Goal: Navigation & Orientation: Find specific page/section

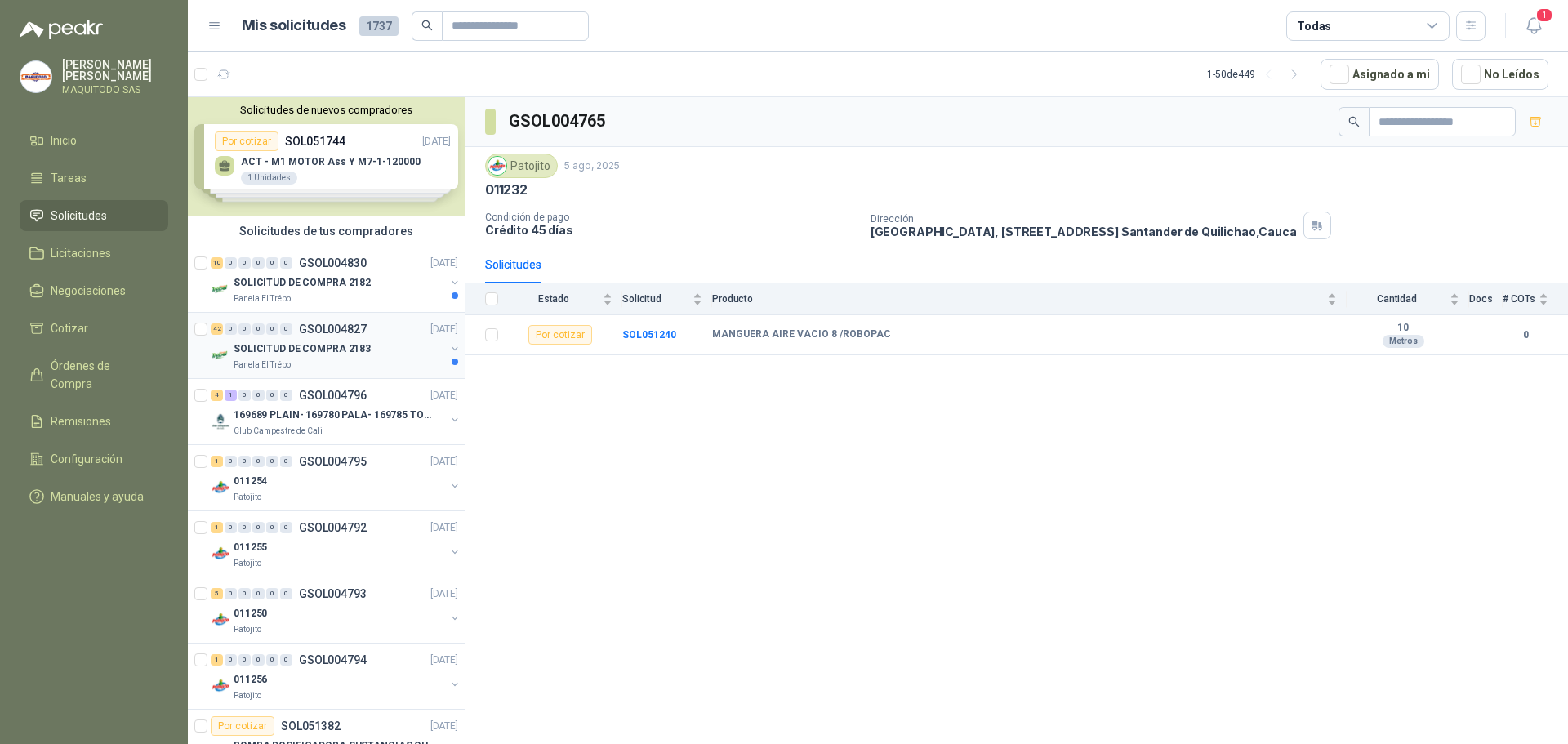
click at [354, 324] on p "GSOL004827" at bounding box center [333, 329] width 68 height 11
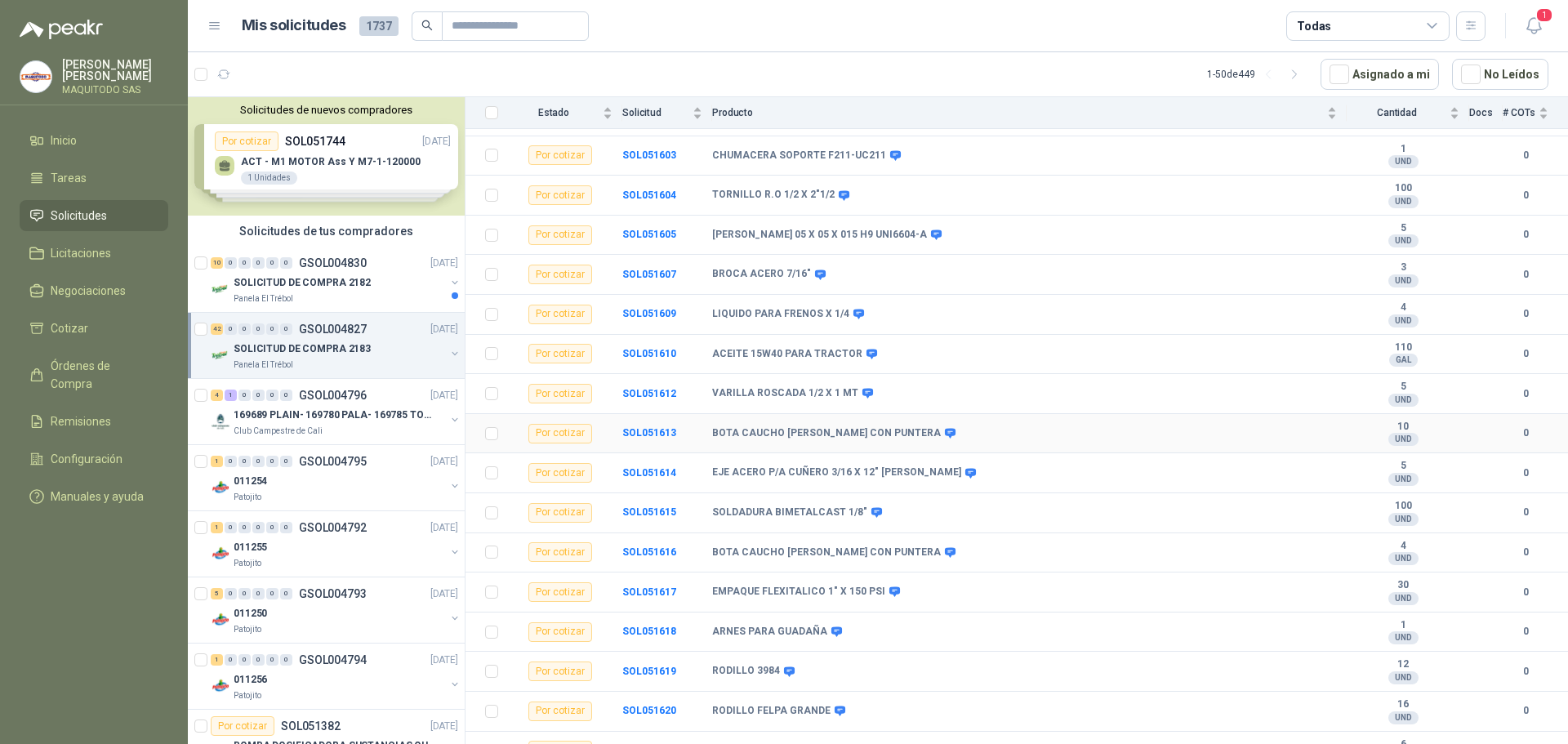
scroll to position [898, 0]
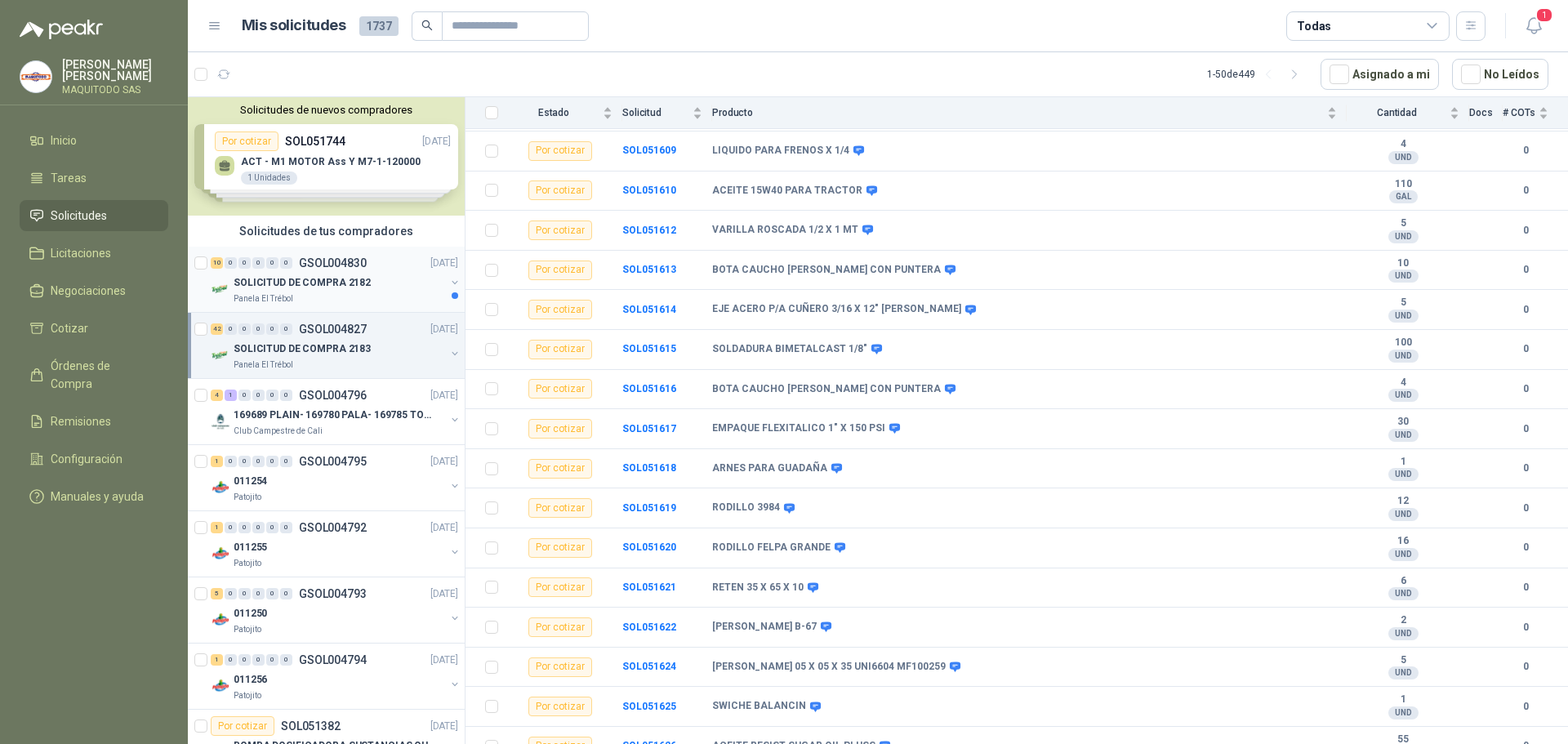
click at [375, 291] on div "SOLICITUD DE COMPRA 2182" at bounding box center [339, 282] width 212 height 20
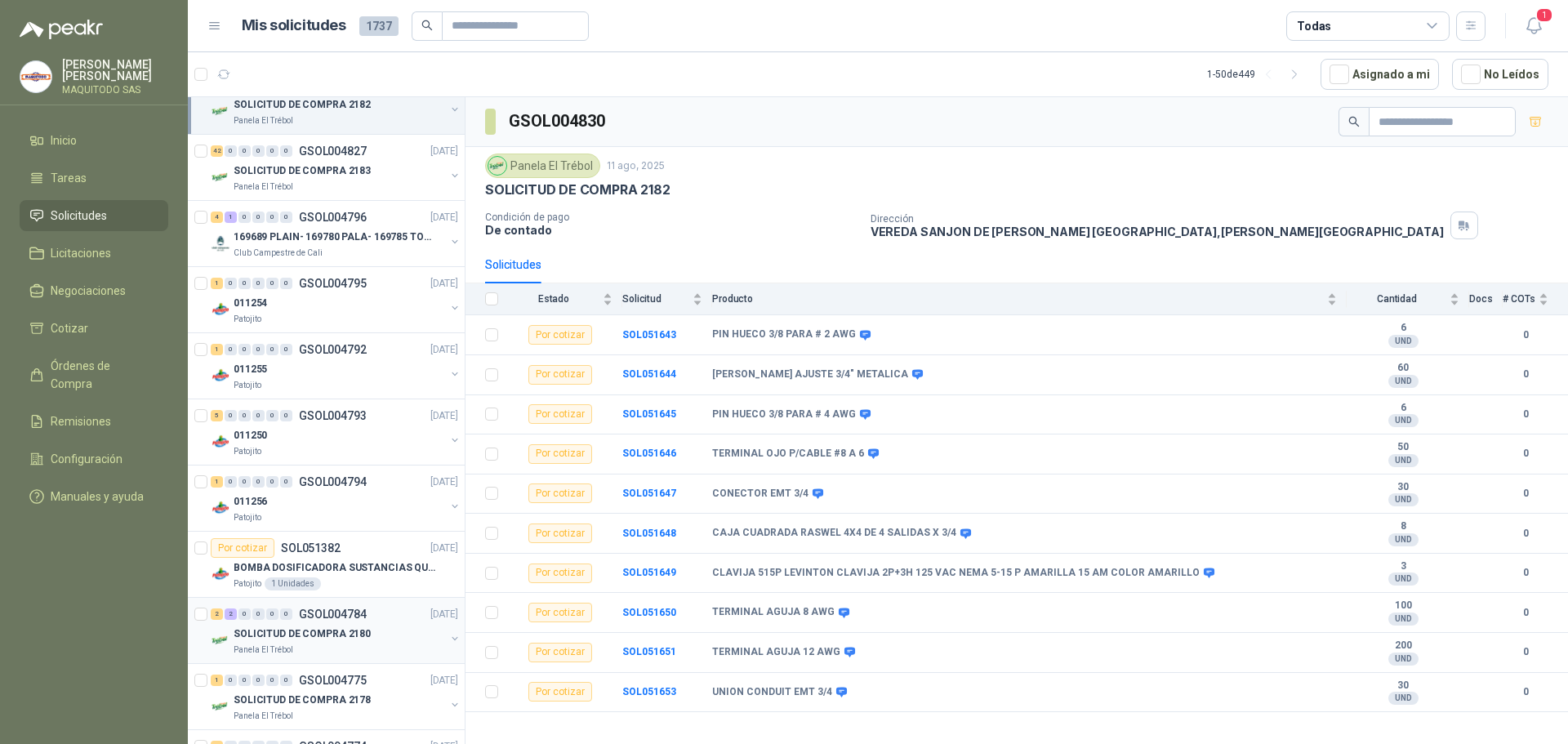
scroll to position [245, 0]
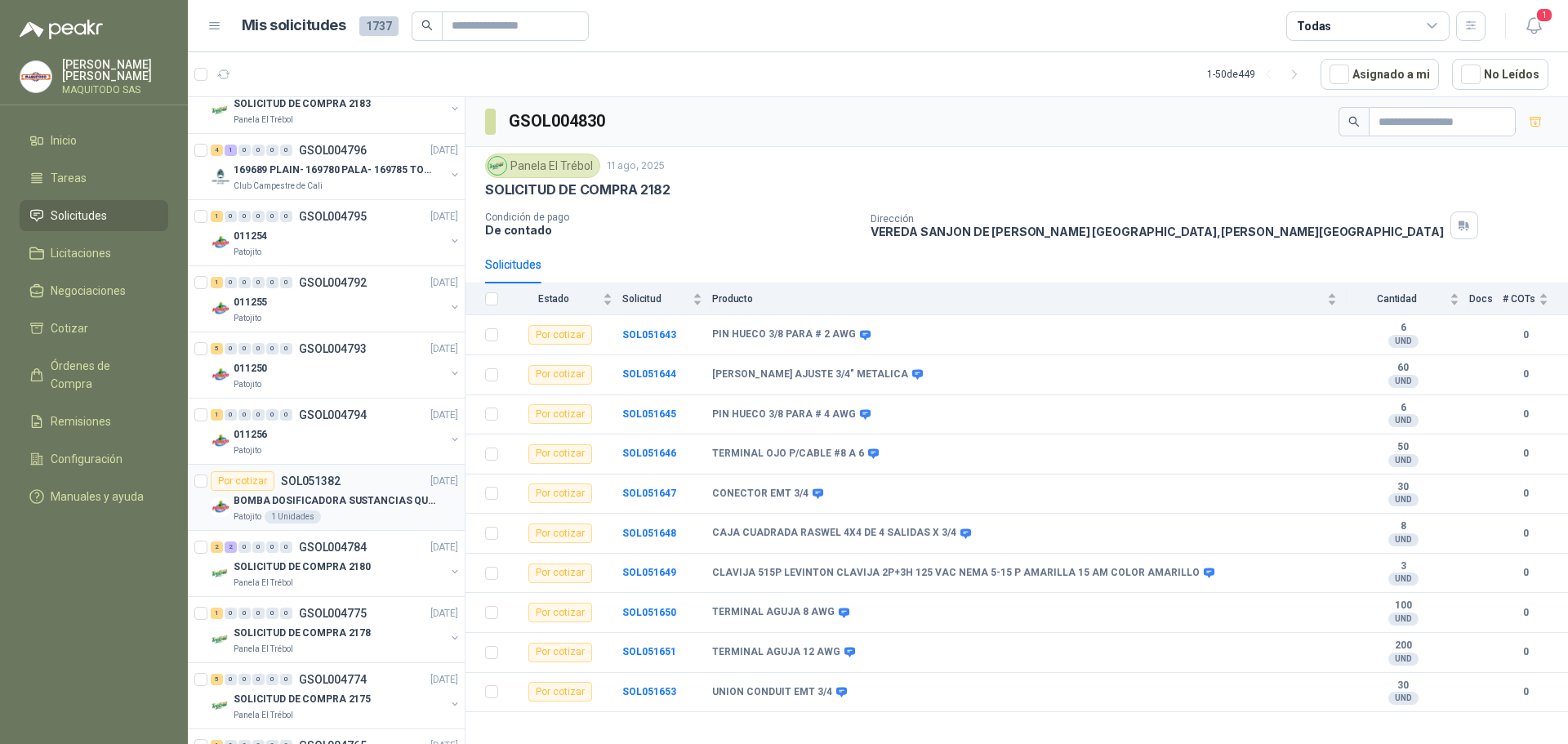
click at [362, 511] on div "Patojito 1 Unidades" at bounding box center [346, 517] width 225 height 13
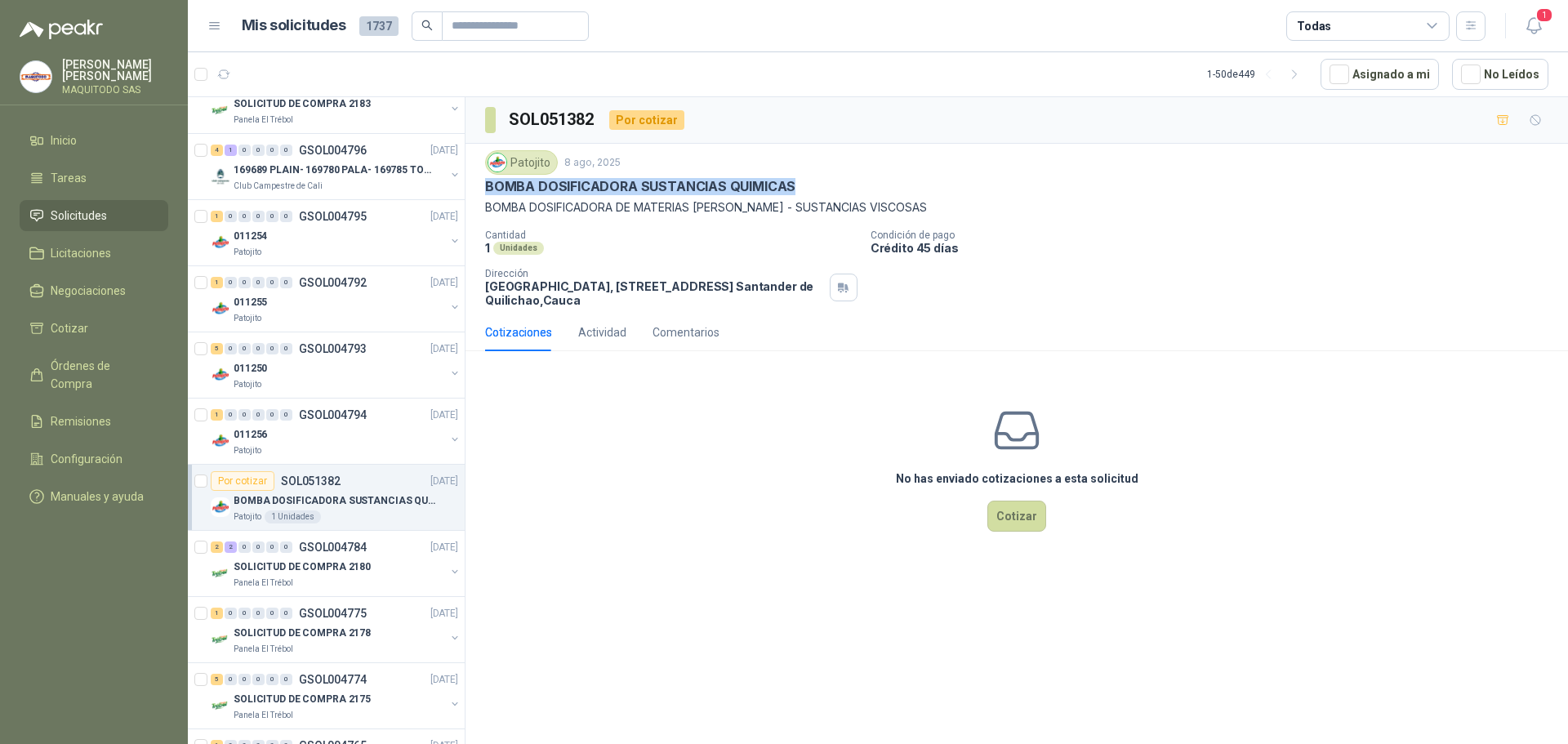
drag, startPoint x: 783, startPoint y: 181, endPoint x: 490, endPoint y: 187, distance: 293.1
click at [490, 187] on div "BOMBA DOSIFICADORA SUSTANCIAS QUIMICAS" at bounding box center [1016, 187] width 1064 height 17
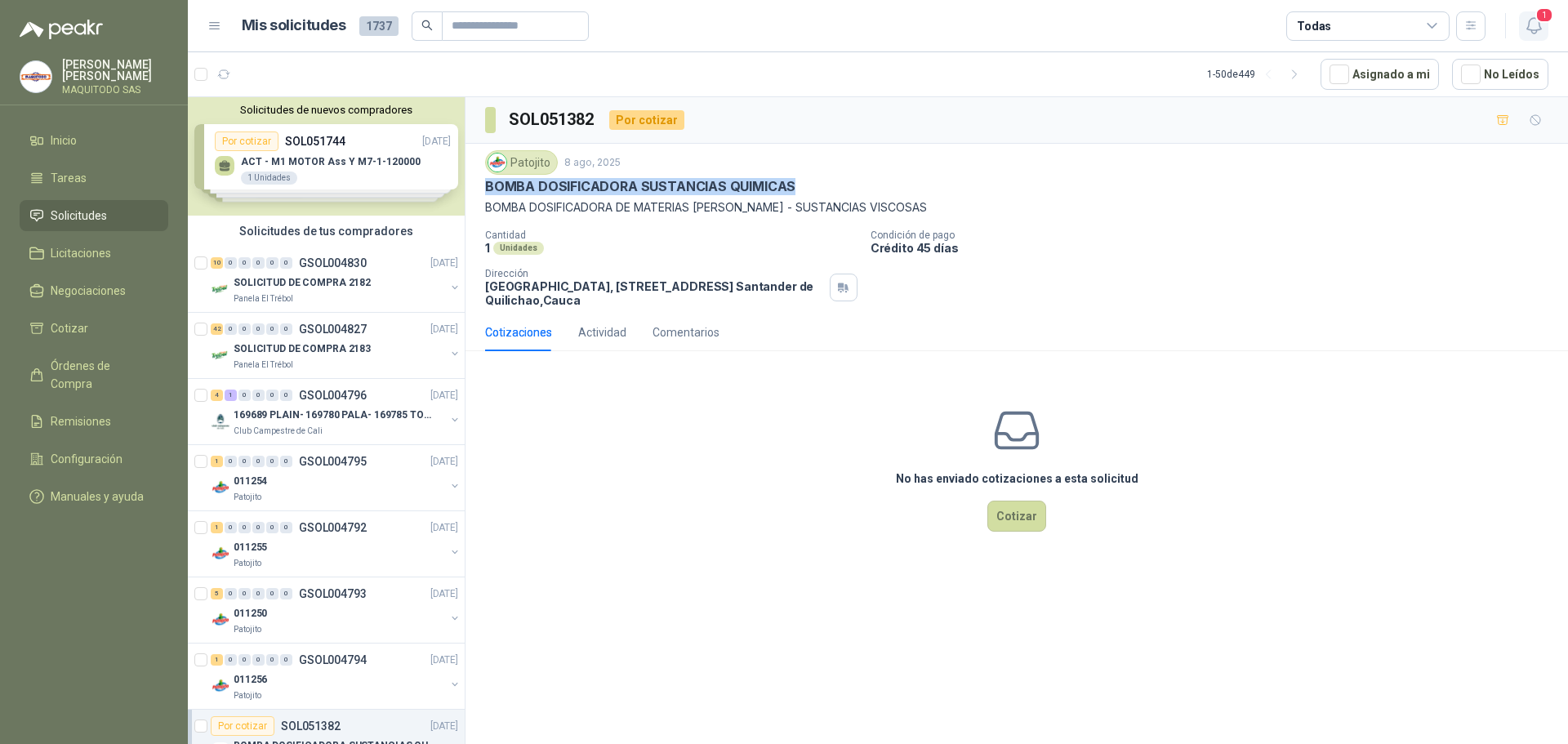
click at [1545, 27] on button "1" at bounding box center [1535, 26] width 30 height 30
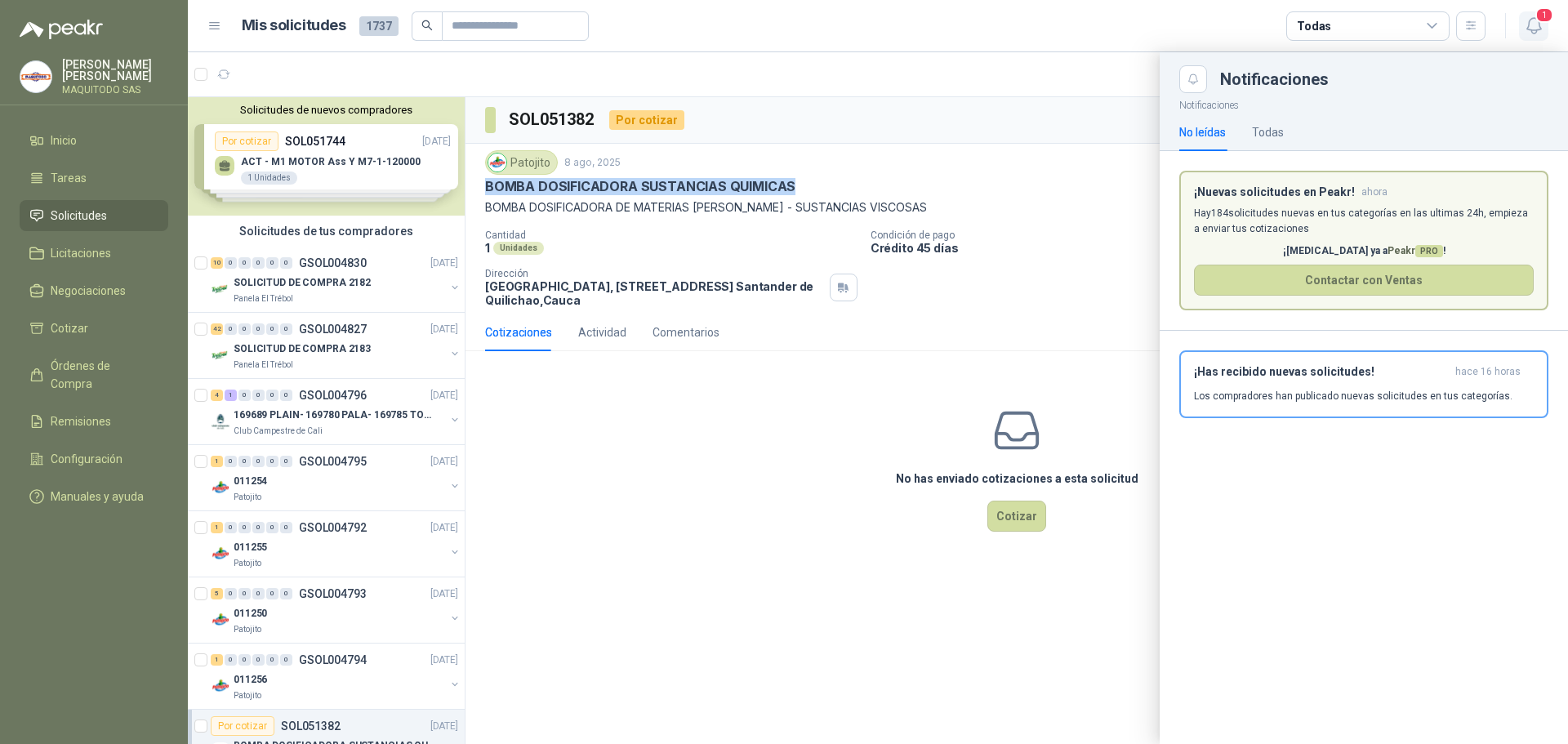
click at [1541, 27] on icon "button" at bounding box center [1535, 26] width 20 height 20
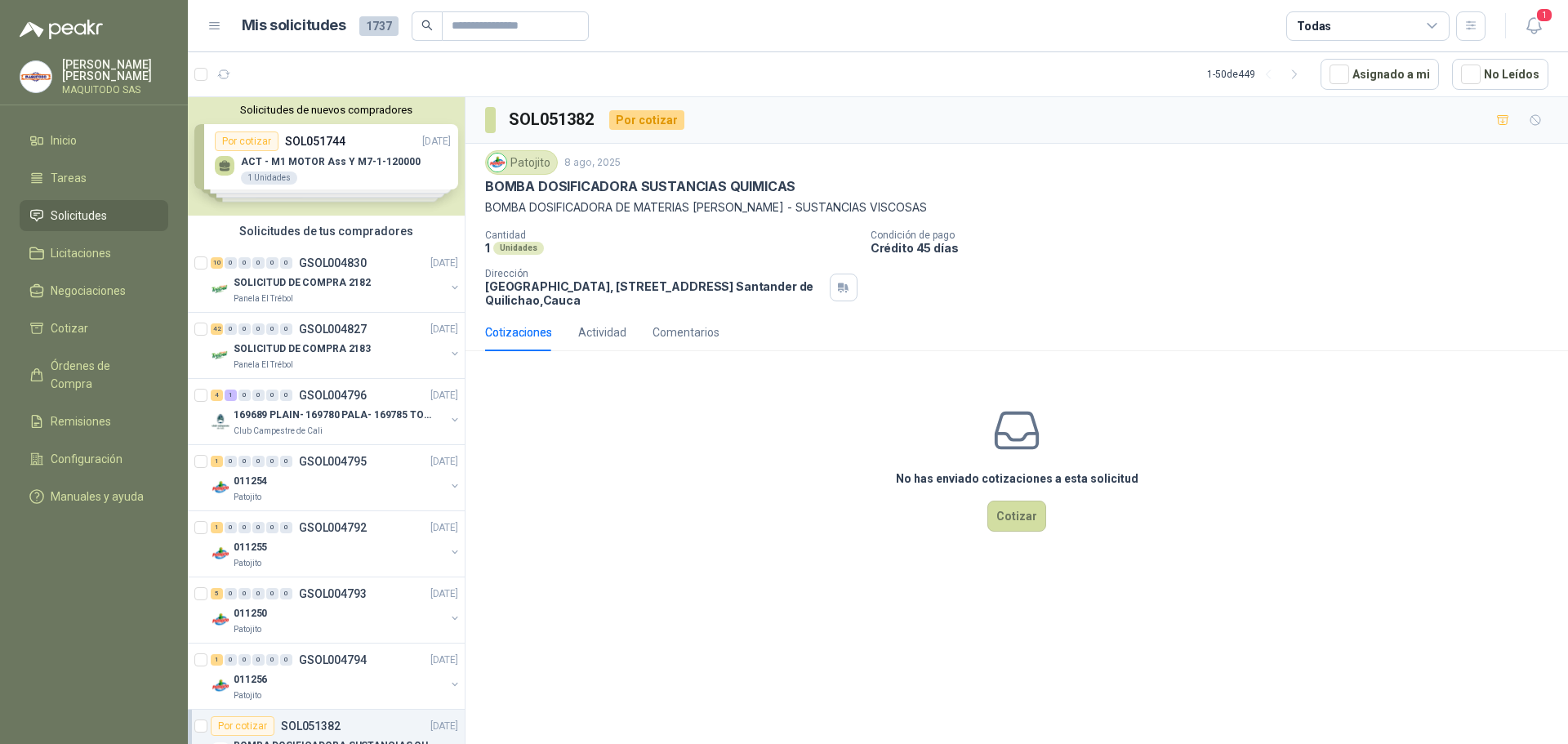
click at [317, 163] on div "Solicitudes de nuevos compradores Por cotizar SOL051744 [DATE] ACT - M1 MOTOR A…" at bounding box center [326, 157] width 277 height 119
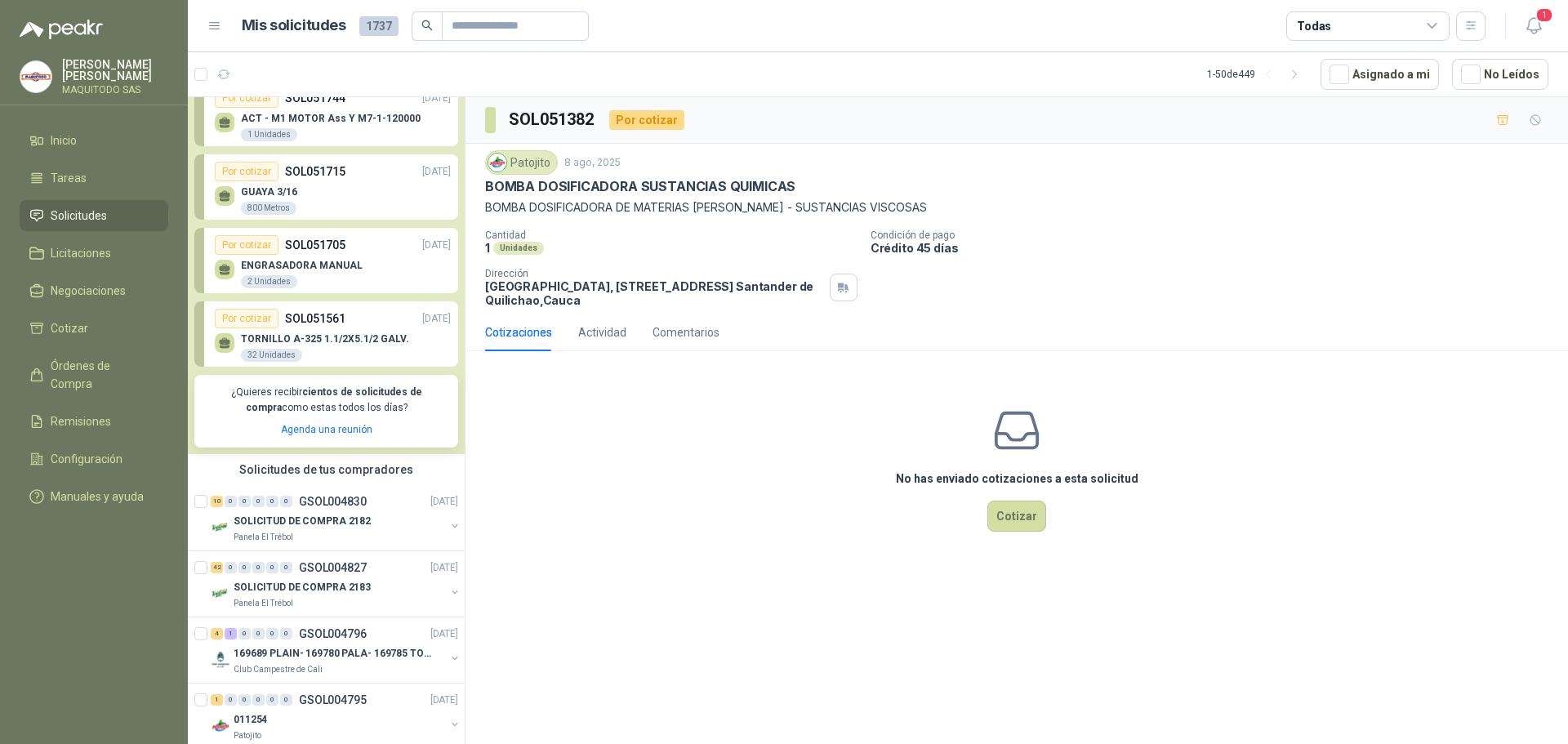
scroll to position [53, 0]
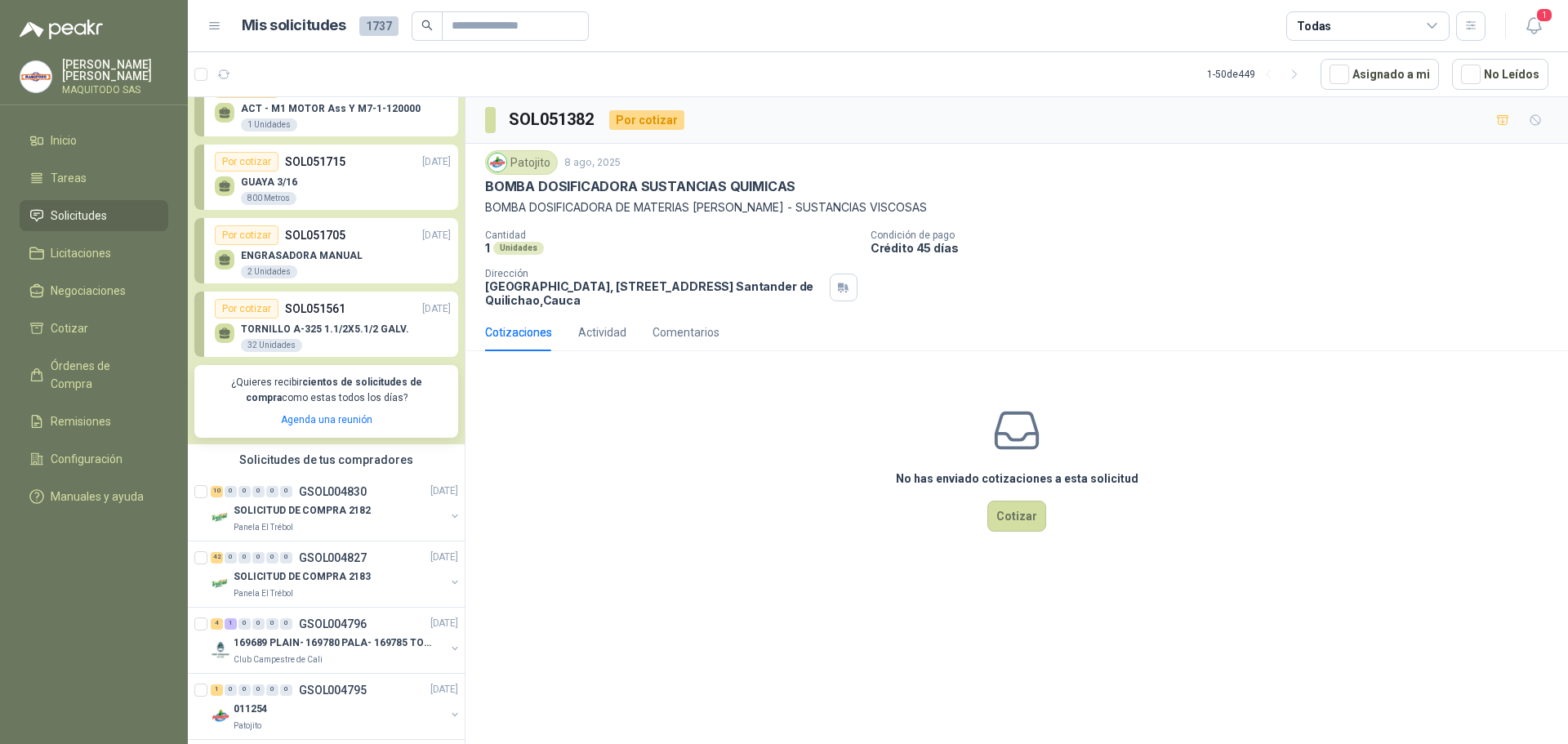
click at [346, 261] on p "ENGRASADORA MANUAL" at bounding box center [301, 255] width 122 height 11
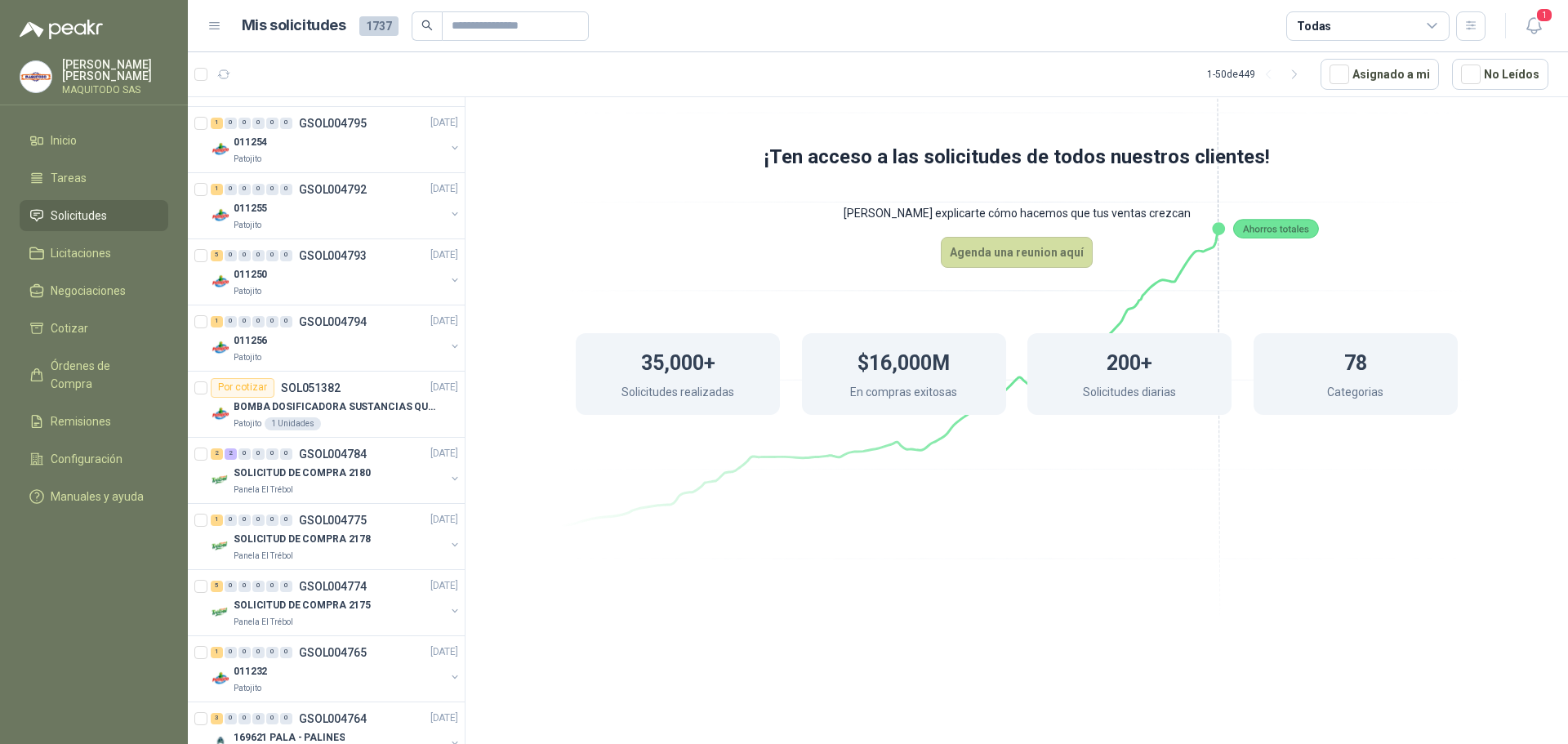
scroll to position [625, 0]
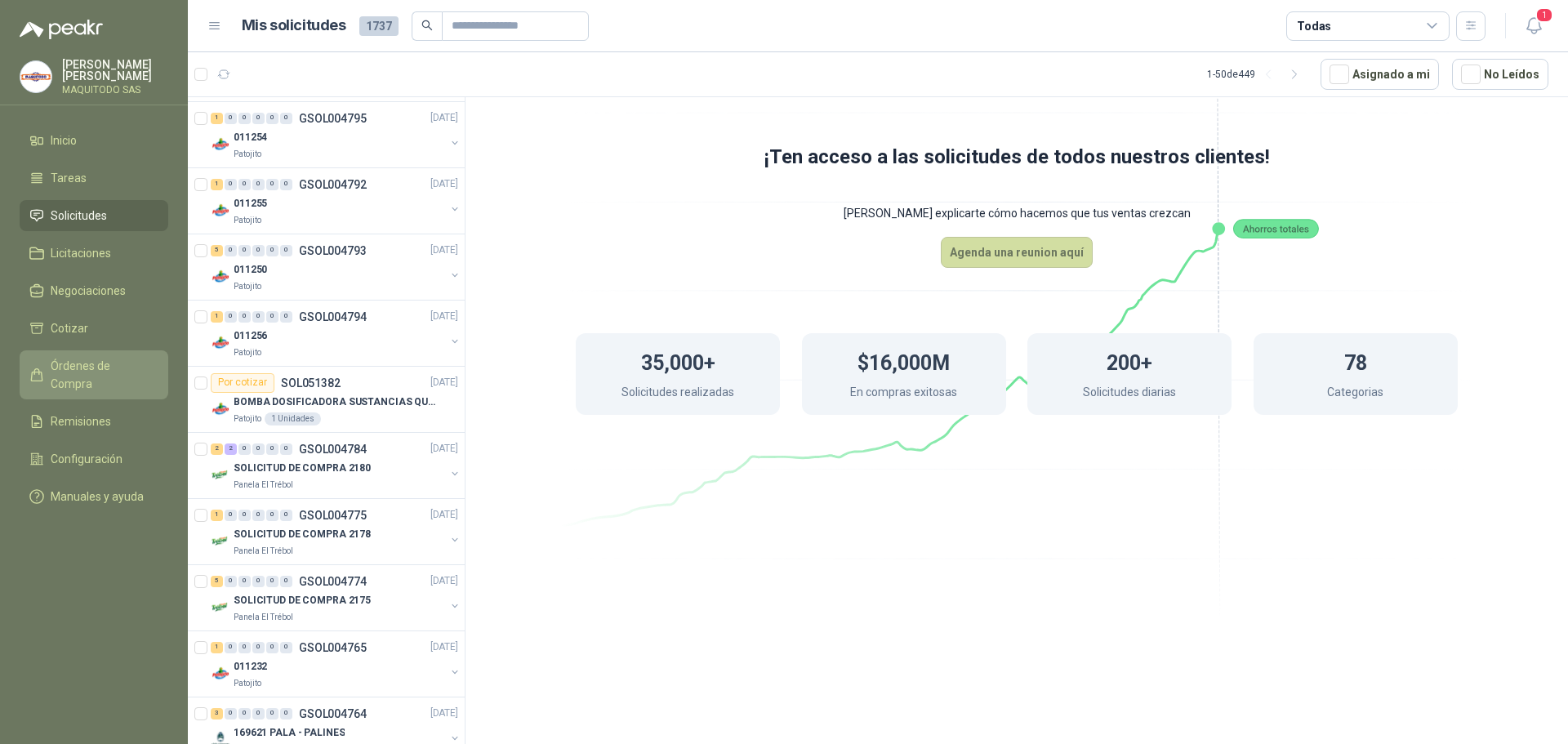
click at [137, 371] on span "Órdenes de Compra" at bounding box center [102, 374] width 102 height 36
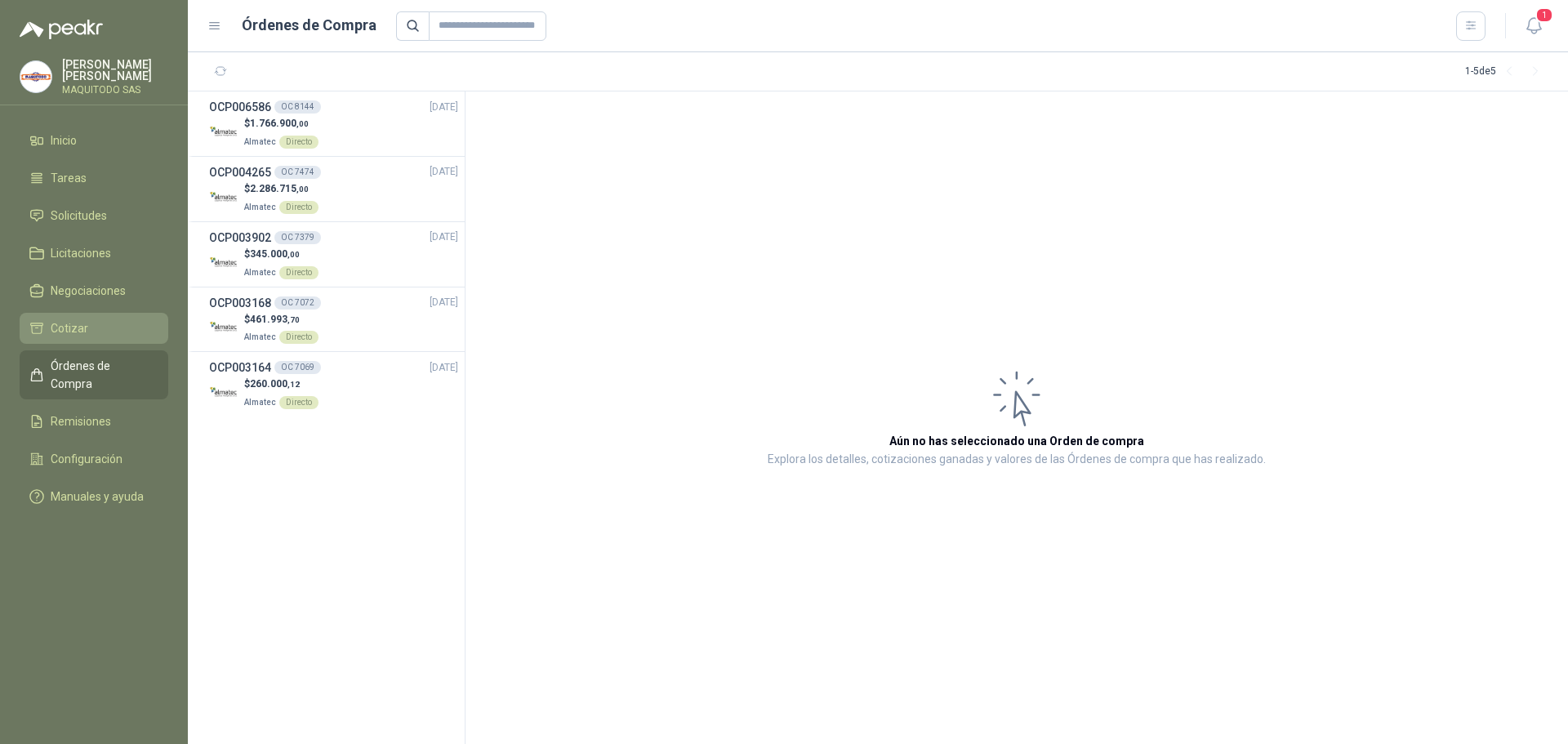
click at [72, 338] on link "Cotizar" at bounding box center [94, 328] width 149 height 31
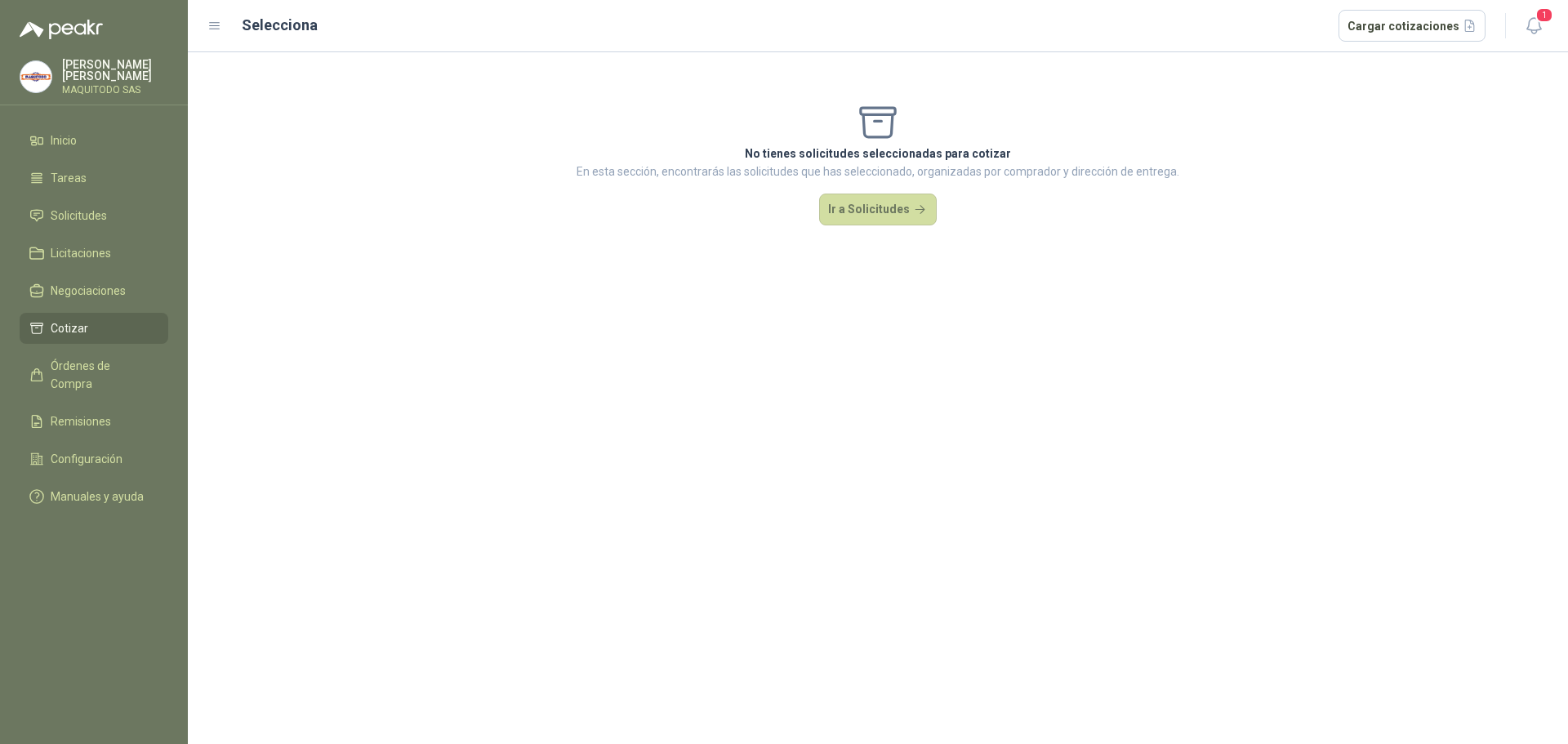
click at [85, 270] on ul "Inicio Tareas Solicitudes Licitaciones Negociaciones Cotizar Órdenes de Compra …" at bounding box center [94, 322] width 188 height 394
click at [82, 275] on link "Negociaciones" at bounding box center [94, 290] width 149 height 31
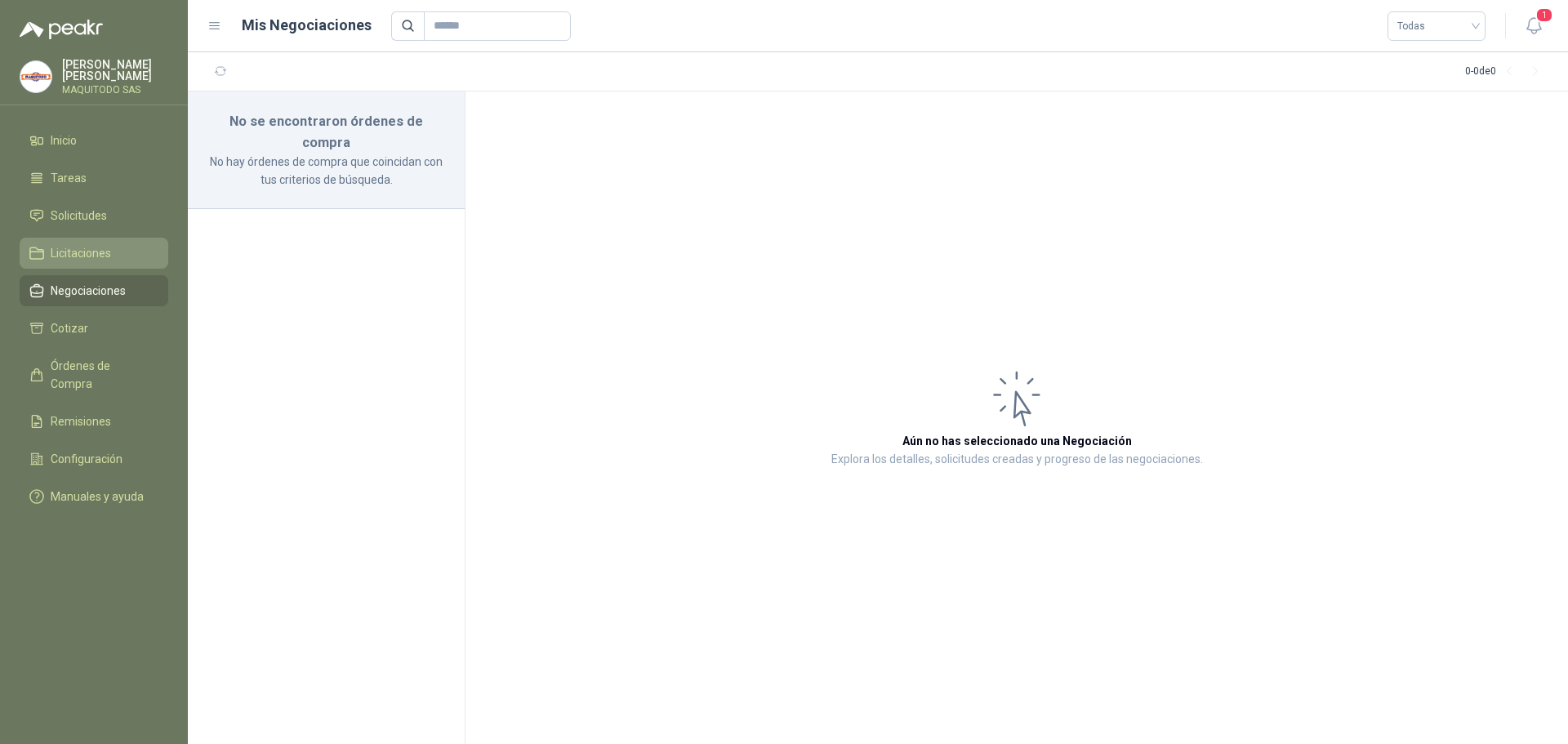
click at [80, 254] on span "Licitaciones" at bounding box center [81, 253] width 60 height 18
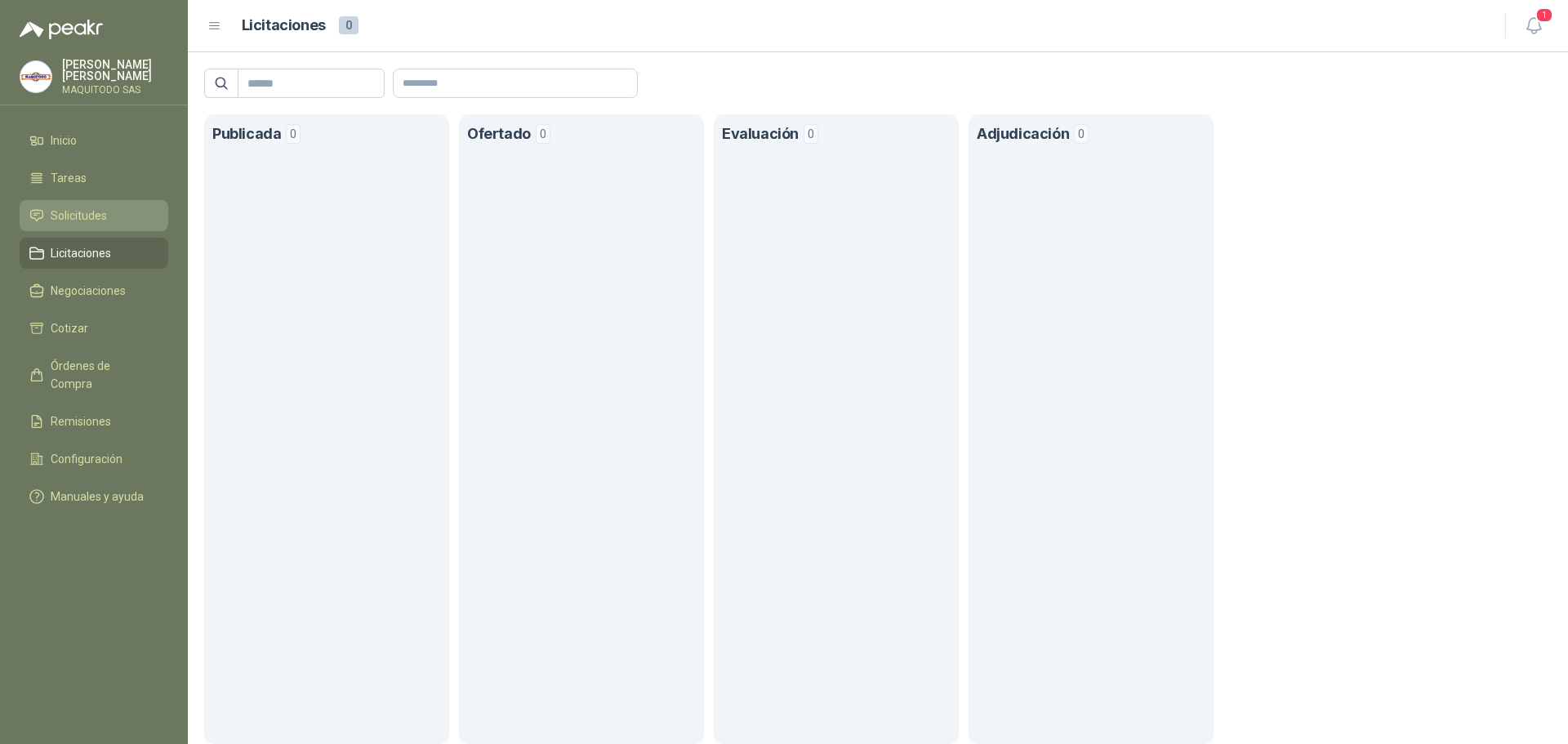
click at [95, 220] on span "Solicitudes" at bounding box center [79, 215] width 57 height 18
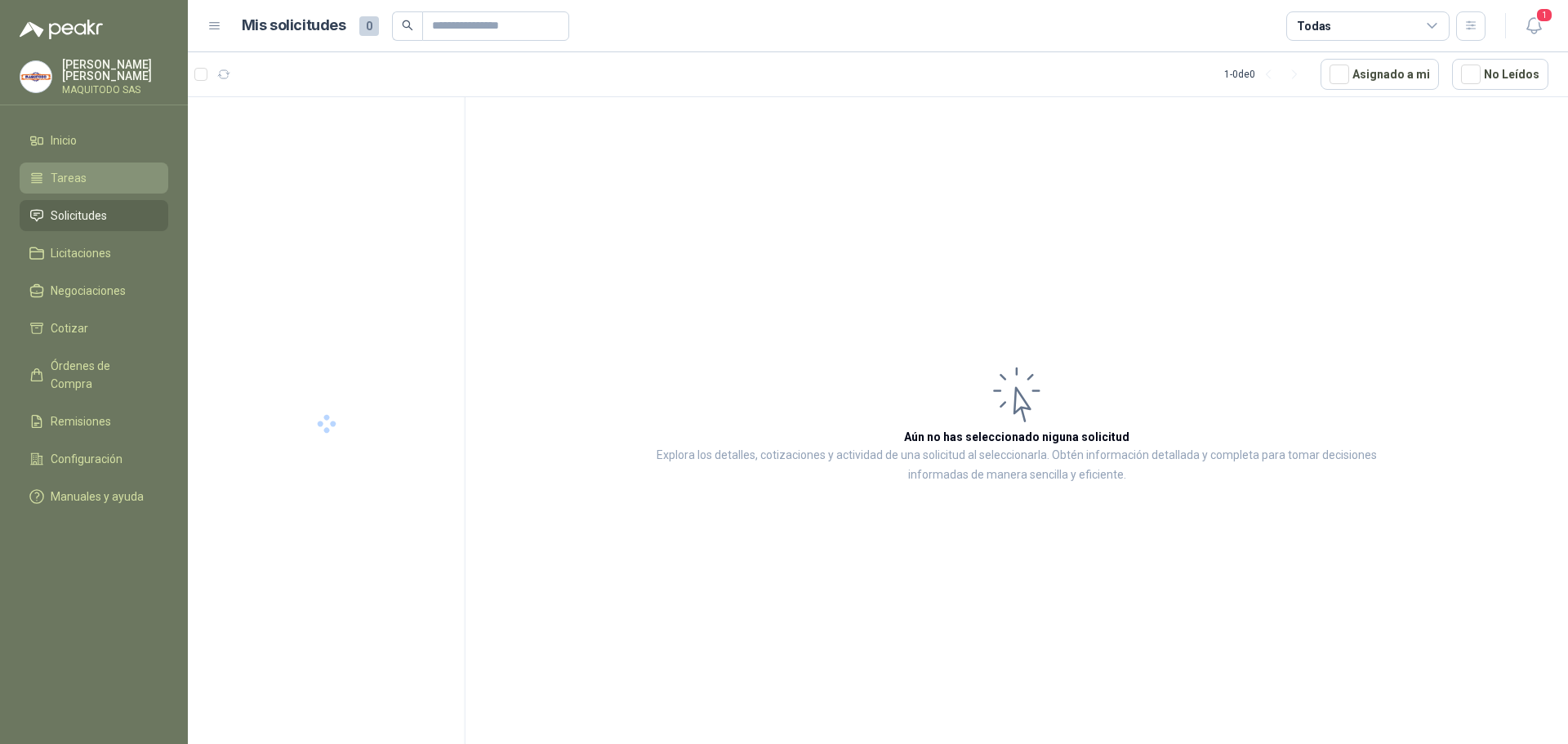
click at [55, 179] on span "Tareas" at bounding box center [69, 177] width 36 height 18
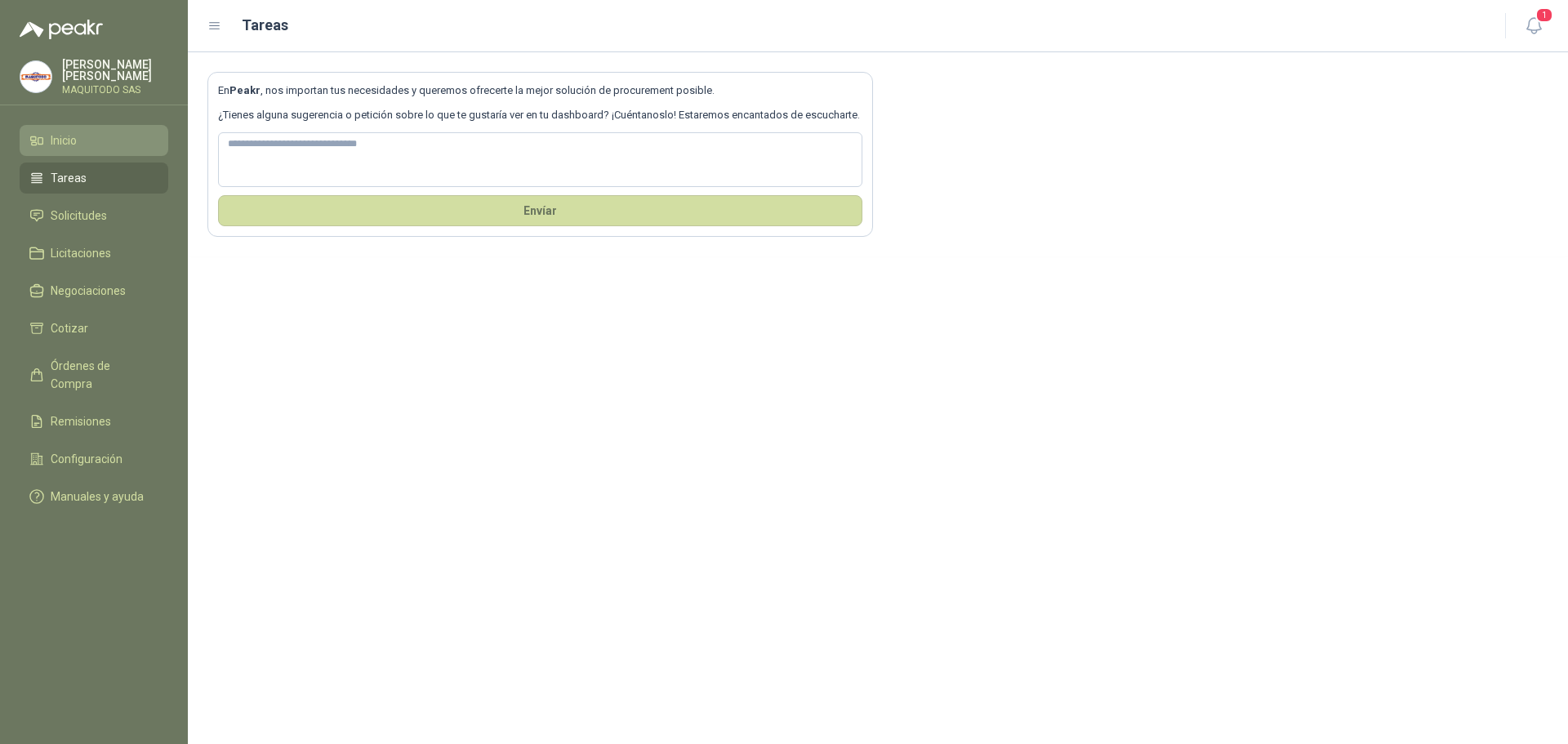
click at [81, 132] on li "Inicio" at bounding box center [94, 140] width 129 height 18
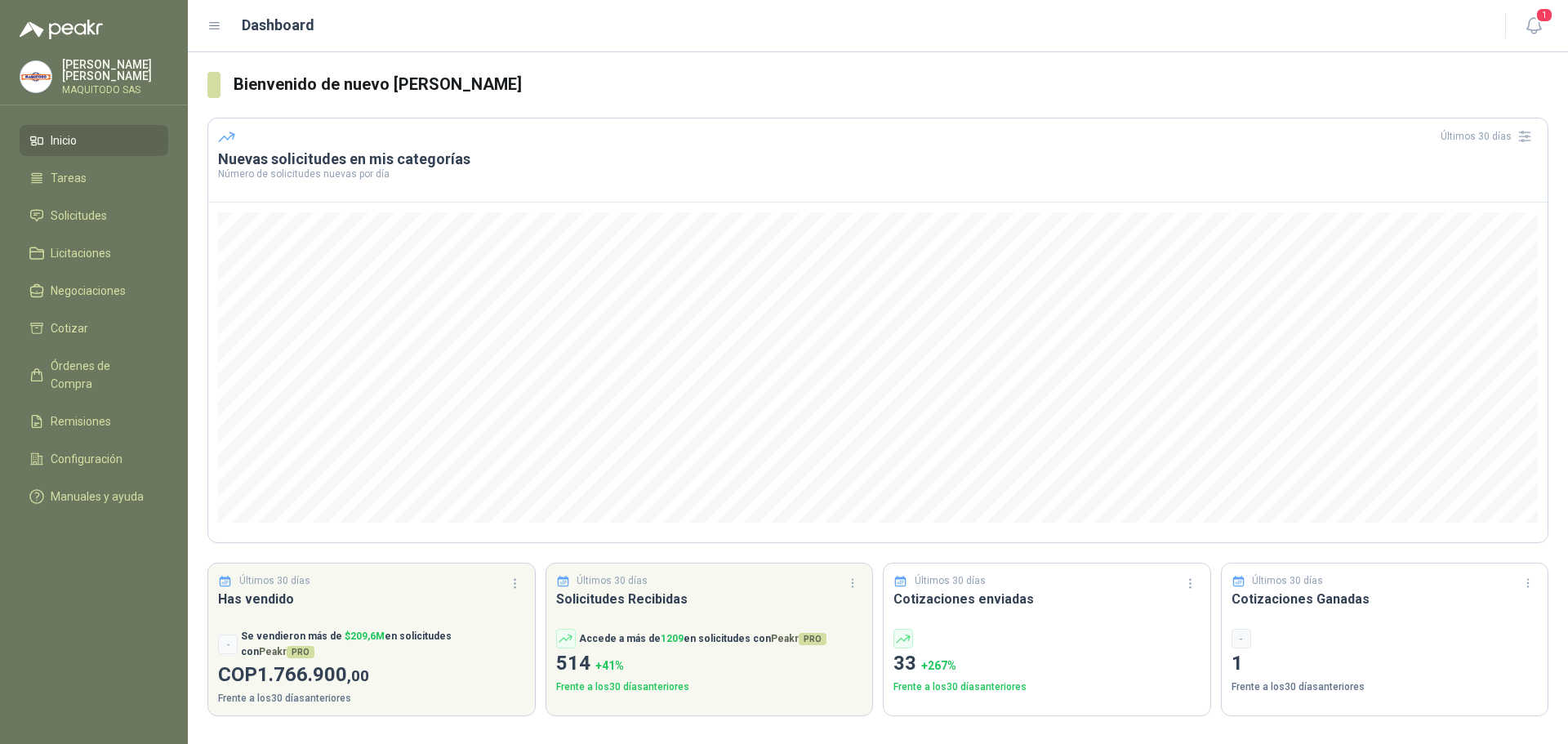
click at [98, 138] on li "Inicio" at bounding box center [94, 140] width 129 height 18
click at [87, 203] on link "Solicitudes" at bounding box center [94, 215] width 149 height 31
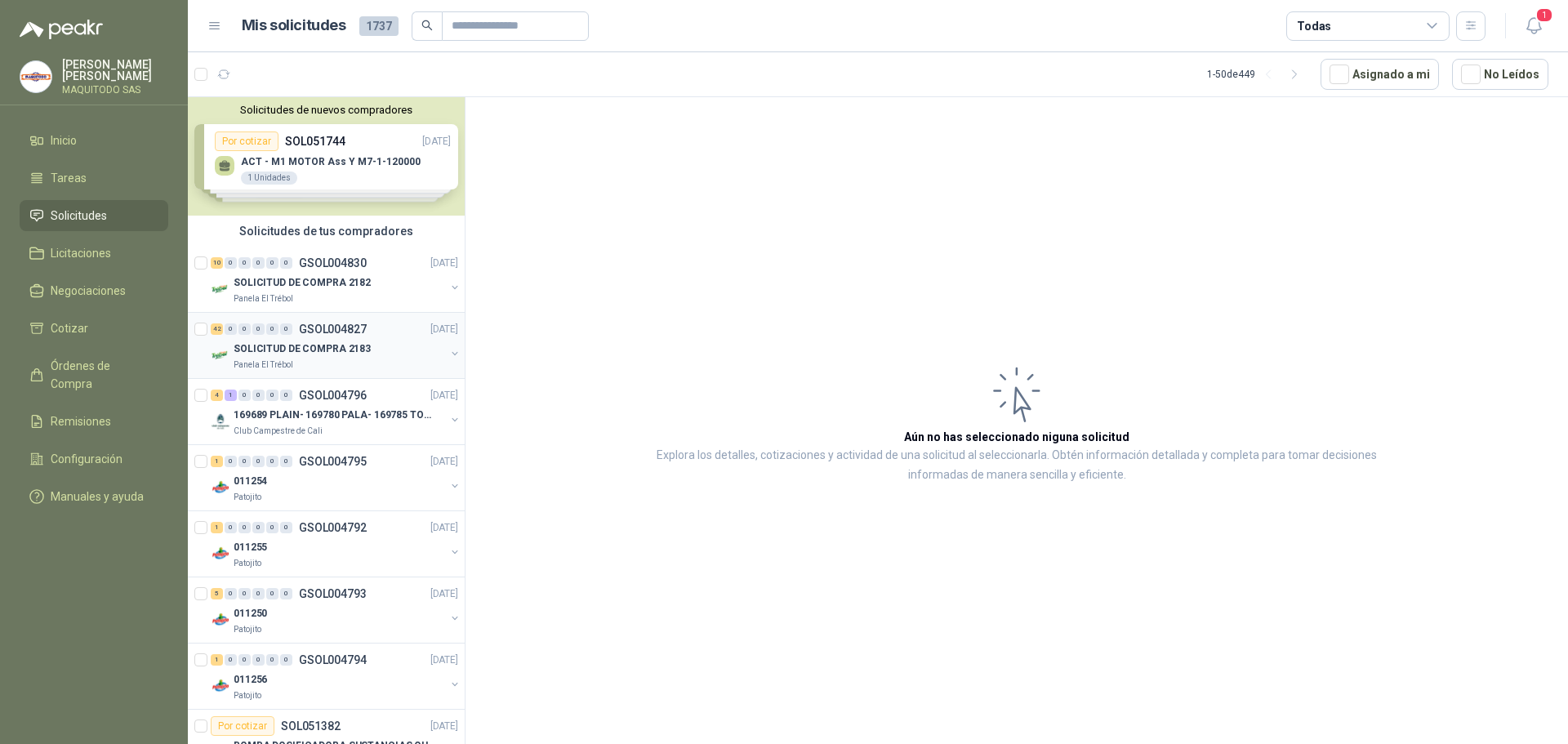
click at [214, 329] on div "42" at bounding box center [216, 329] width 12 height 11
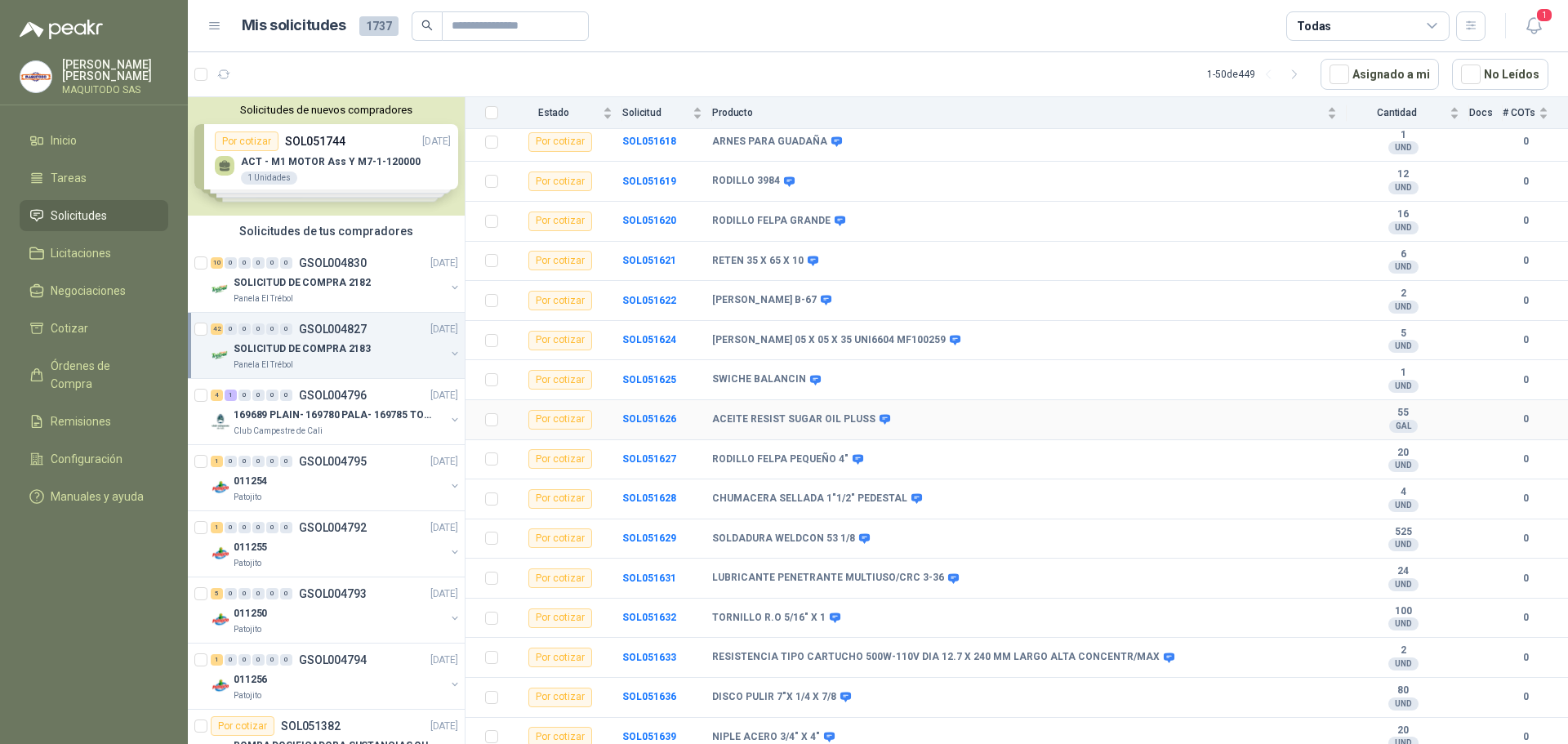
scroll to position [1233, 0]
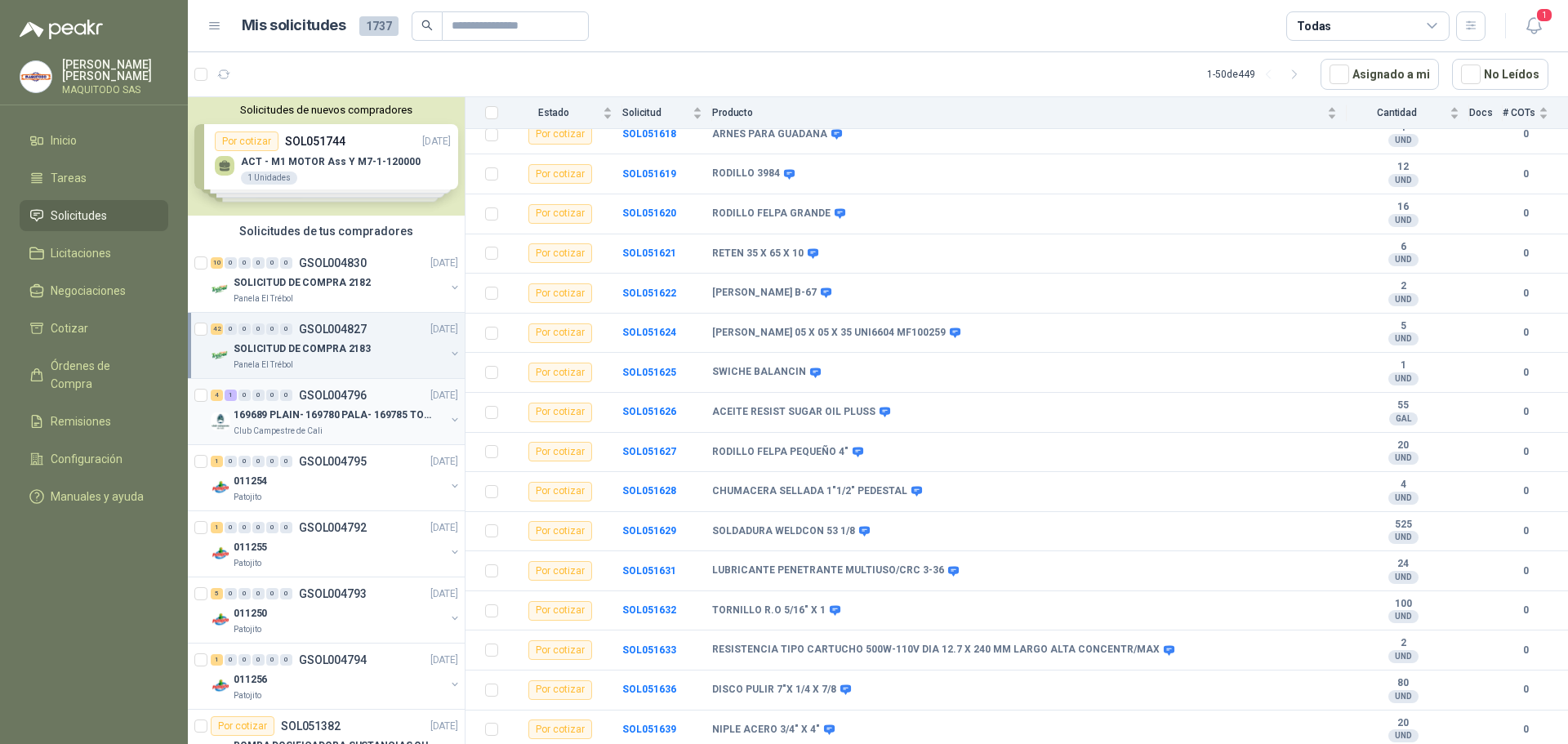
click at [342, 424] on div "169689 PLAIN- 169780 PALA- 169785 TORNILL 169796 C" at bounding box center [339, 414] width 212 height 20
click at [316, 511] on div "1 0 0 0 0 0 GSOL004792 [DATE] 011255 Patojito" at bounding box center [326, 543] width 277 height 66
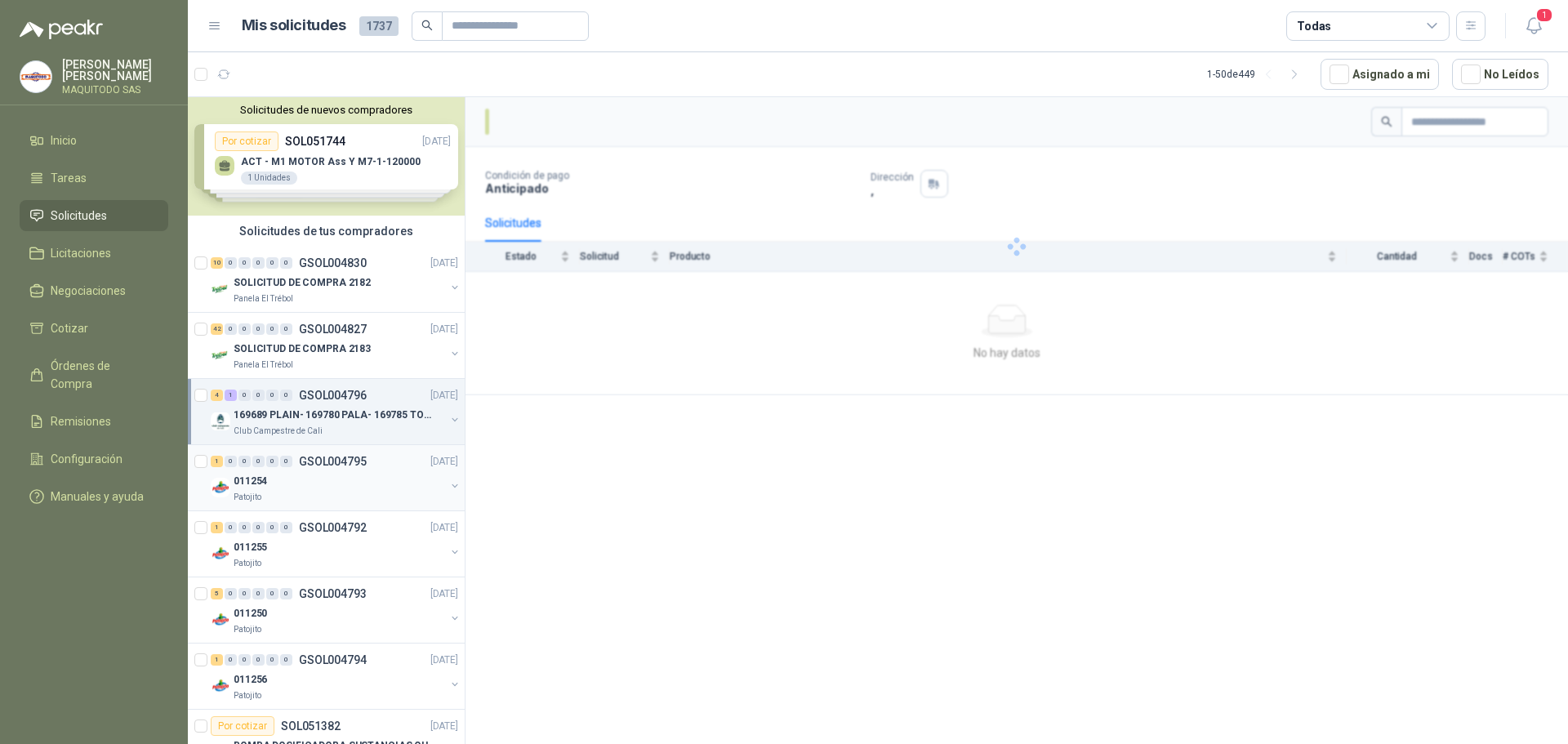
click at [334, 477] on div "011254" at bounding box center [339, 480] width 212 height 20
